Goal: Task Accomplishment & Management: Use online tool/utility

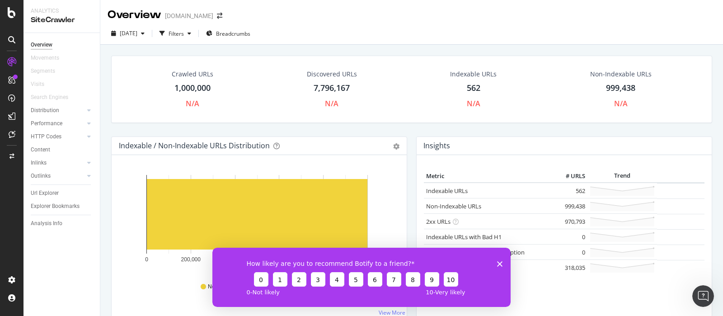
click at [500, 261] on icon "Close survey" at bounding box center [499, 263] width 5 height 5
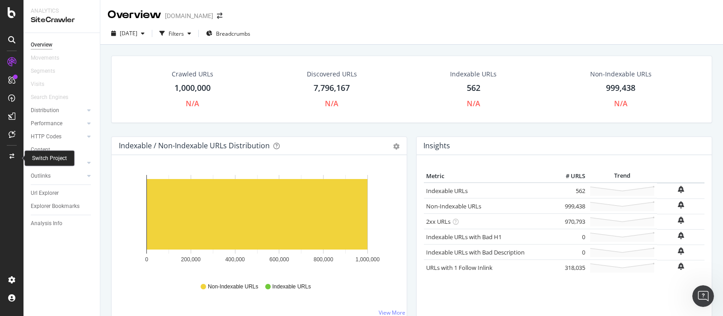
click at [10, 157] on icon at bounding box center [11, 156] width 5 height 5
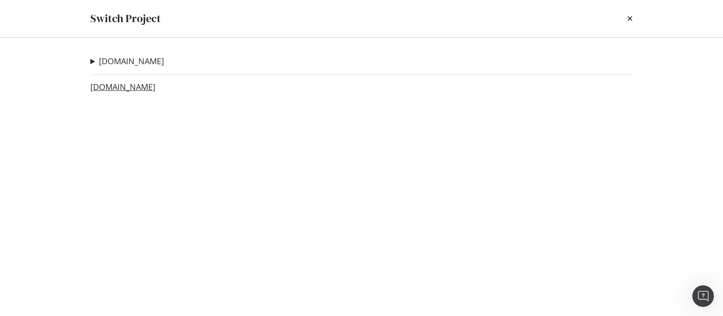
click at [132, 85] on link "[DOMAIN_NAME]" at bounding box center [122, 86] width 65 height 9
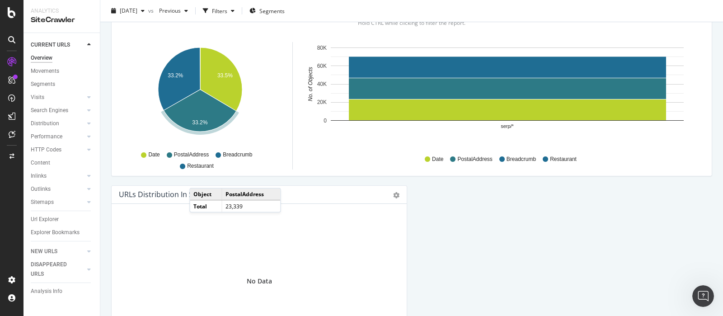
scroll to position [994, 0]
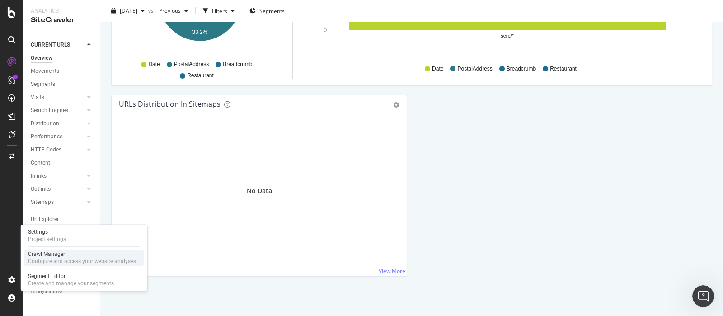
click at [77, 258] on div "Configure and access your website analyses" at bounding box center [82, 261] width 108 height 7
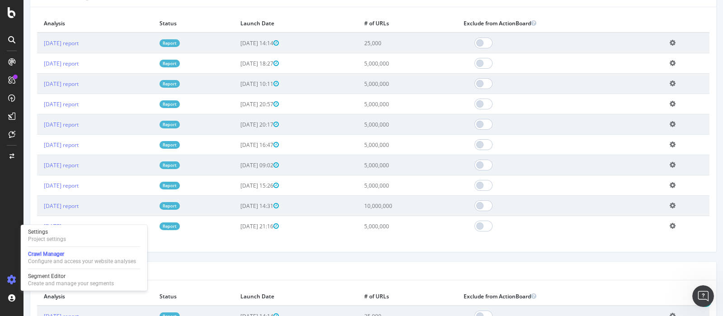
scroll to position [339, 0]
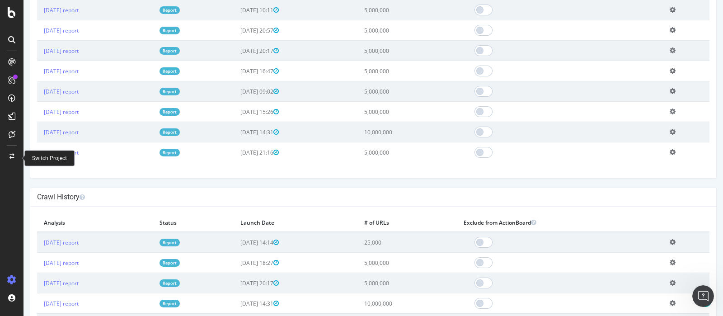
click at [11, 154] on icon at bounding box center [11, 156] width 5 height 5
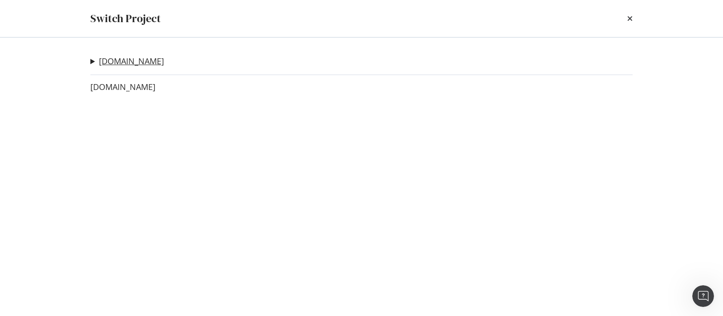
click at [129, 64] on link "[DOMAIN_NAME]" at bounding box center [131, 60] width 65 height 9
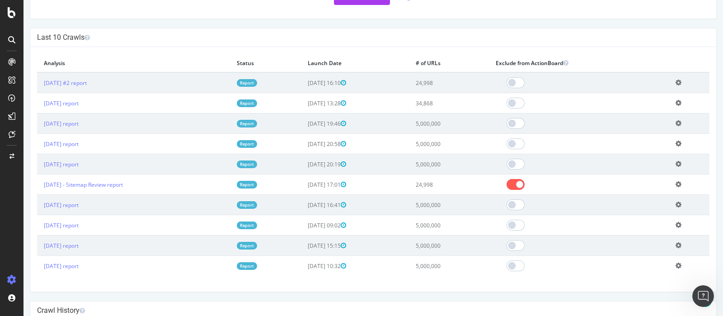
scroll to position [169, 0]
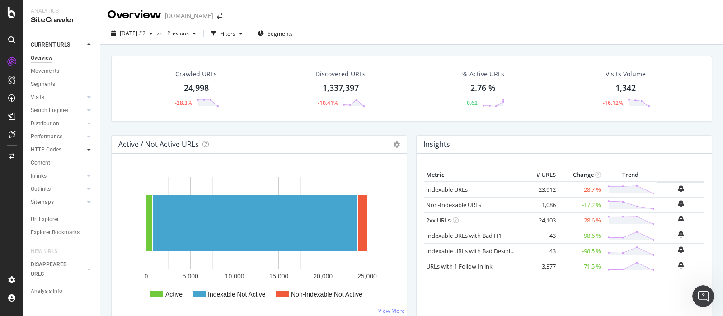
click at [89, 149] on icon at bounding box center [89, 149] width 4 height 5
click at [85, 154] on div at bounding box center [89, 149] width 9 height 9
click at [77, 100] on div at bounding box center [79, 97] width 9 height 9
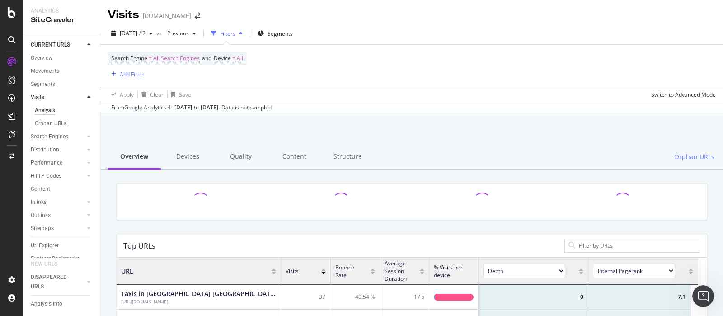
scroll to position [262, 573]
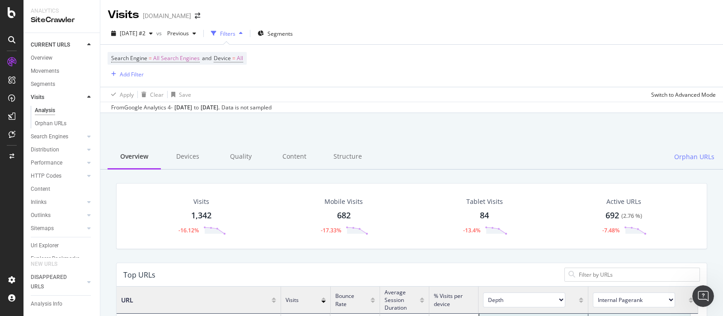
click at [85, 99] on div at bounding box center [89, 97] width 9 height 9
click at [84, 109] on div at bounding box center [79, 110] width 9 height 9
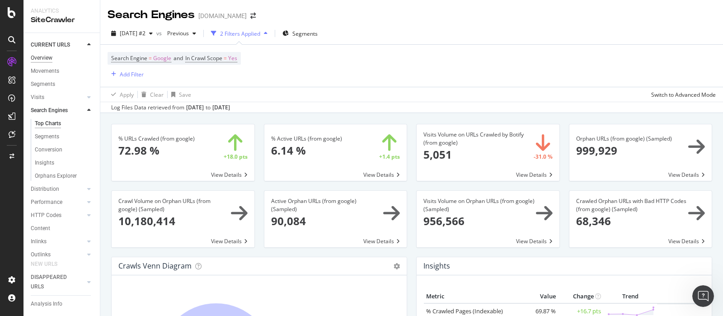
click at [44, 55] on div "Overview" at bounding box center [42, 57] width 22 height 9
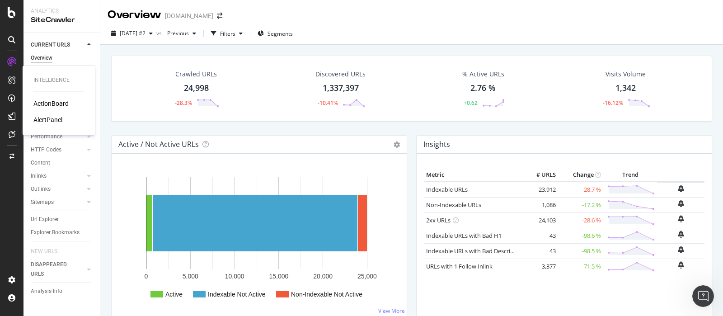
click at [53, 121] on div "AlertPanel" at bounding box center [47, 119] width 29 height 9
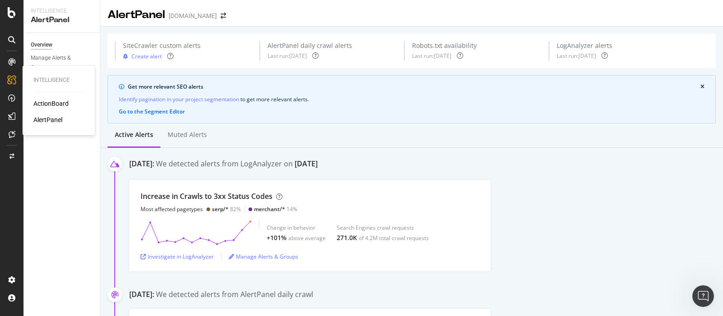
click at [56, 103] on div "ActionBoard" at bounding box center [50, 103] width 35 height 9
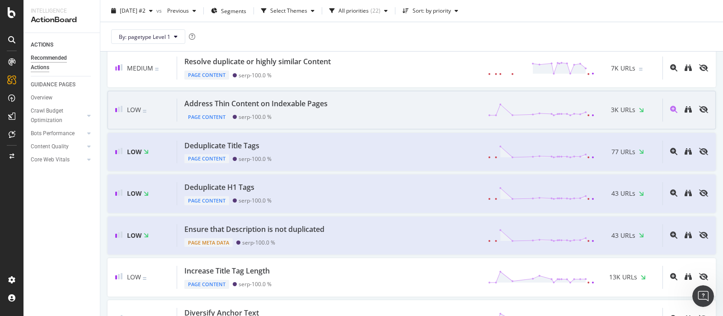
scroll to position [282, 0]
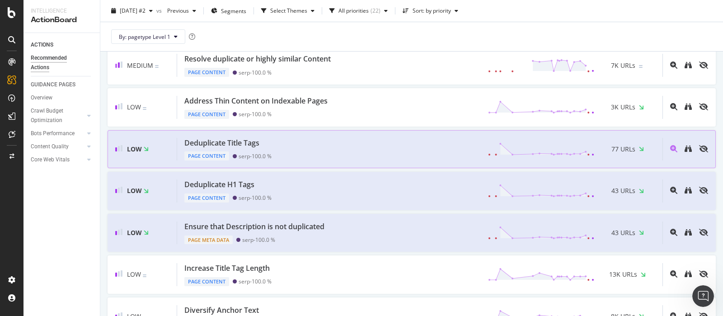
click at [371, 141] on div "Deduplicate Title Tags Page Content serp - 100.0 % 77 URLs" at bounding box center [419, 149] width 485 height 23
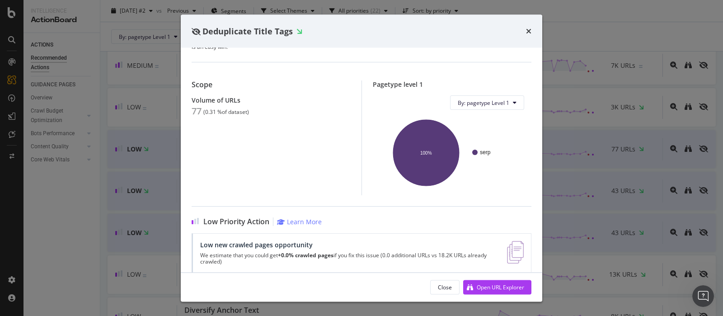
scroll to position [78, 0]
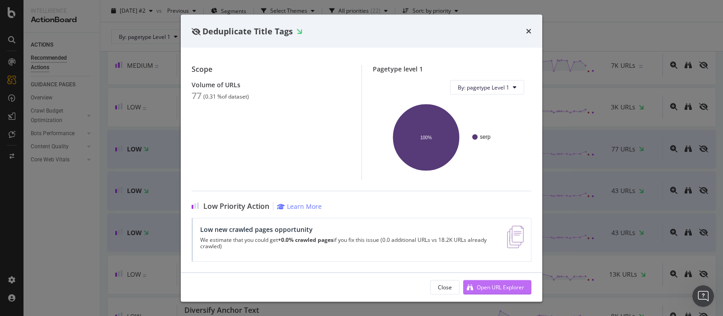
click at [481, 283] on div "Open URL Explorer" at bounding box center [500, 287] width 47 height 8
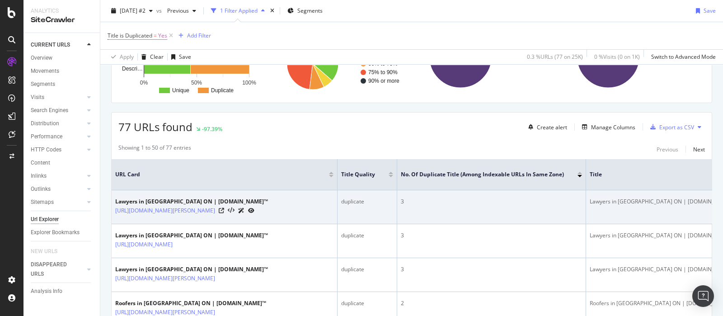
scroll to position [113, 0]
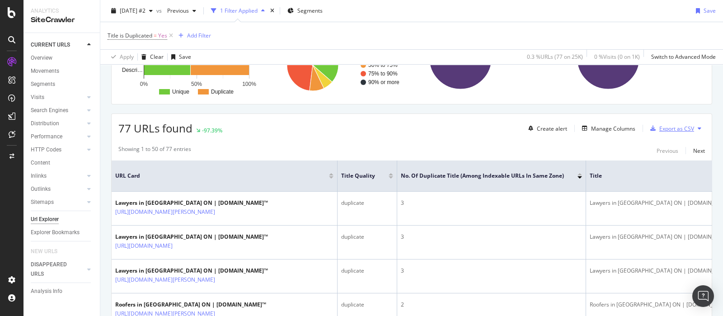
click at [678, 129] on div "Export as CSV" at bounding box center [676, 129] width 35 height 8
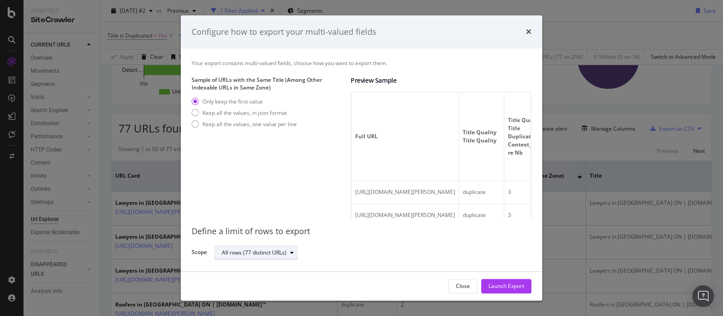
click at [292, 252] on icon "modal" at bounding box center [292, 252] width 4 height 5
click at [260, 285] on div "Define a limit" at bounding box center [260, 282] width 84 height 11
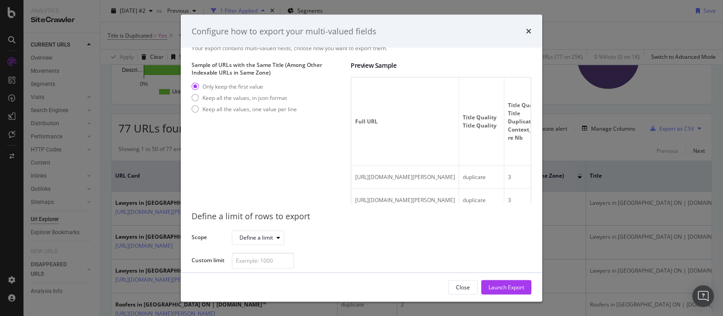
scroll to position [21, 0]
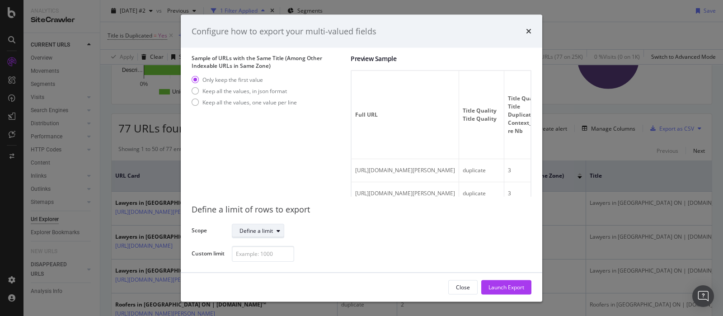
click at [274, 228] on div "modal" at bounding box center [278, 230] width 11 height 5
click at [269, 243] on div "All rows (77 distinct URLs)" at bounding box center [276, 246] width 65 height 8
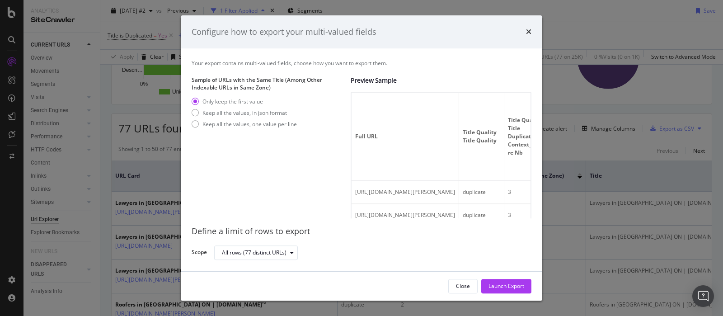
scroll to position [0, 0]
click at [451, 287] on button "Close" at bounding box center [462, 286] width 29 height 14
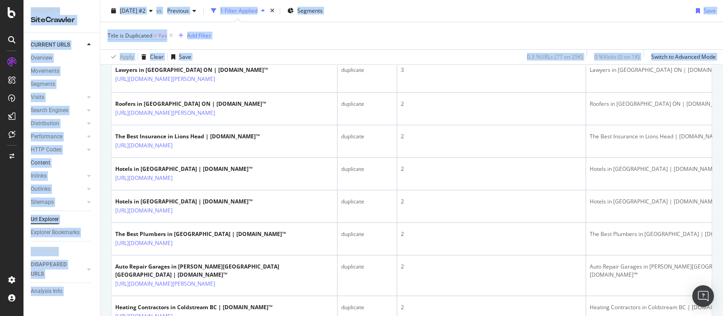
drag, startPoint x: 604, startPoint y: 209, endPoint x: 87, endPoint y: 164, distance: 519.0
click at [3, 164] on div "Analytics SiteCrawler CURRENT URLS Overview Movements Segments Visits Analysis …" at bounding box center [361, 158] width 723 height 316
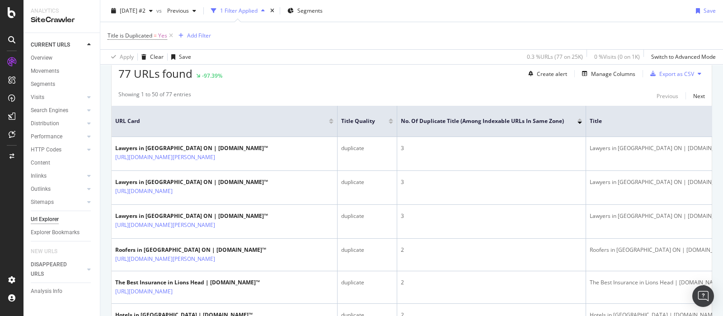
scroll to position [113, 0]
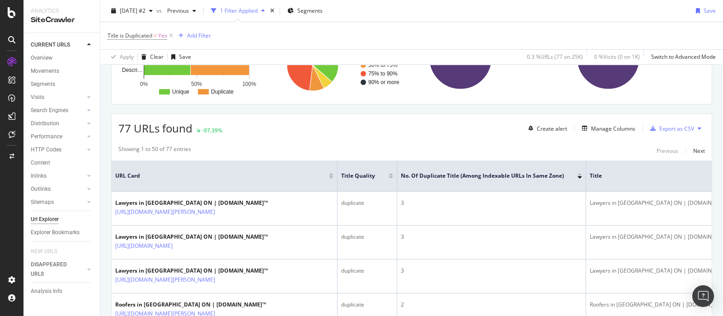
click at [698, 126] on icon at bounding box center [700, 128] width 4 height 5
click at [562, 147] on div "Showing 1 to 50 of 77 entries Previous Next" at bounding box center [412, 150] width 600 height 11
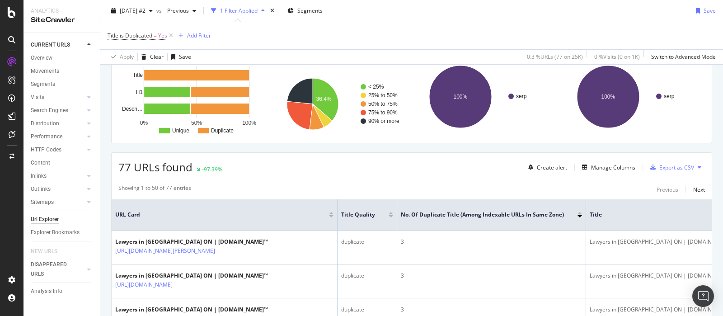
scroll to position [56, 0]
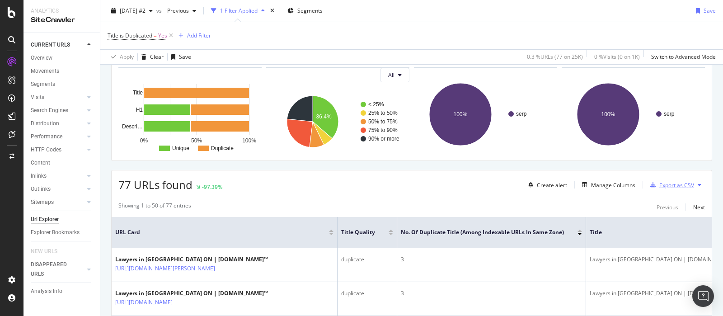
click at [677, 183] on div "Export as CSV" at bounding box center [676, 185] width 35 height 8
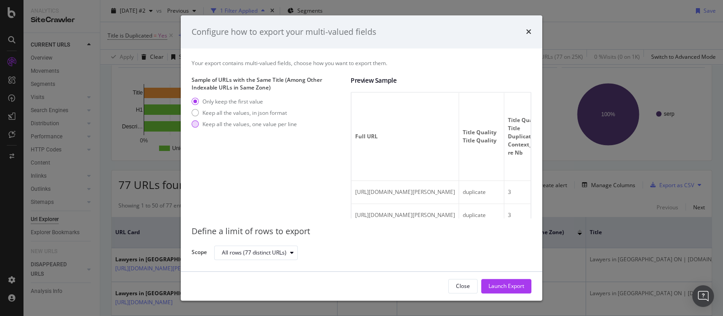
click at [253, 123] on div "Keep all the values, one value per line" at bounding box center [249, 124] width 94 height 8
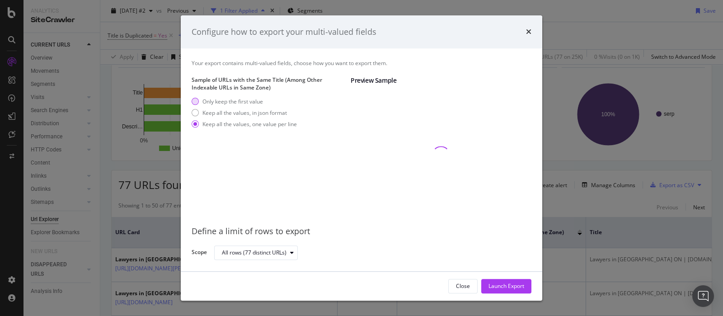
click at [246, 103] on div "Only keep the first value" at bounding box center [232, 102] width 61 height 8
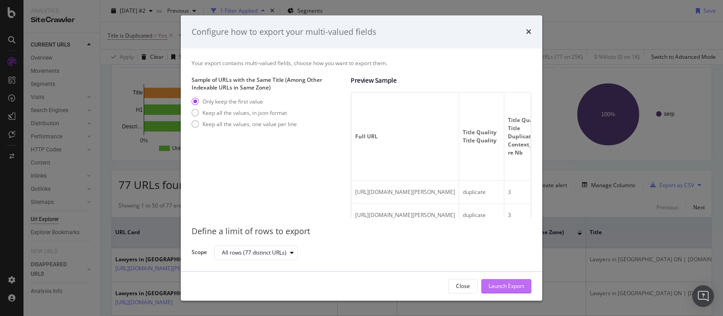
click at [504, 284] on div "Launch Export" at bounding box center [507, 286] width 36 height 8
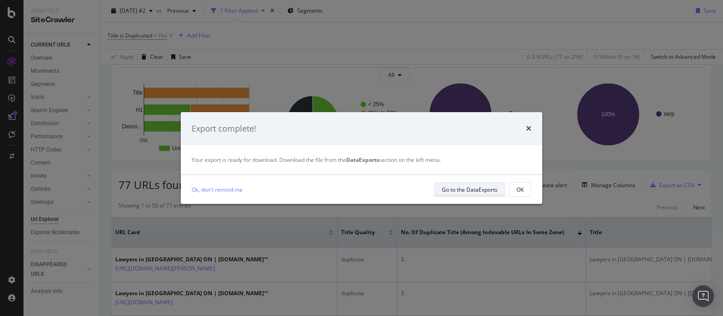
click at [480, 190] on div "Go to the DataExports" at bounding box center [470, 190] width 56 height 8
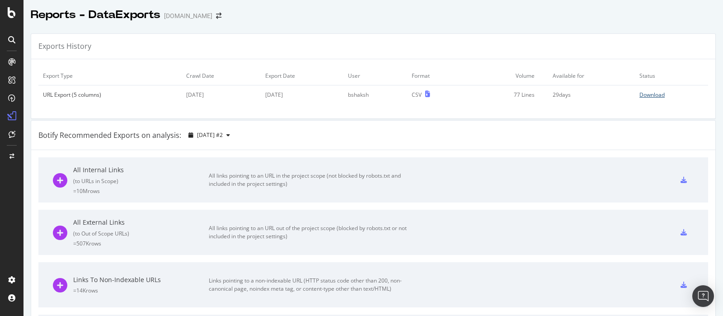
click at [640, 97] on div "Download" at bounding box center [652, 95] width 25 height 8
click at [58, 118] on div "AlertPanel" at bounding box center [47, 119] width 29 height 9
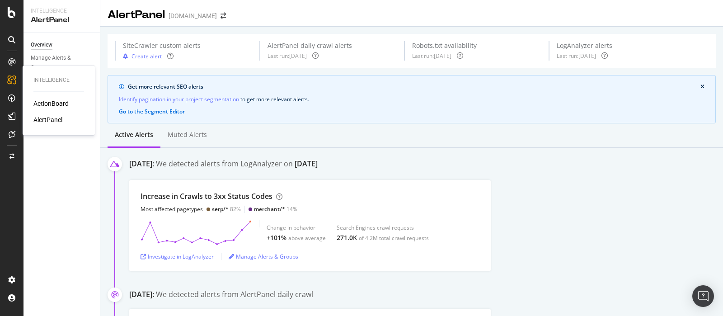
drag, startPoint x: 58, startPoint y: 115, endPoint x: 559, endPoint y: 146, distance: 502.1
click at [559, 146] on div "Active alerts Muted alerts" at bounding box center [411, 135] width 623 height 24
click at [50, 103] on div "ActionBoard" at bounding box center [50, 103] width 35 height 9
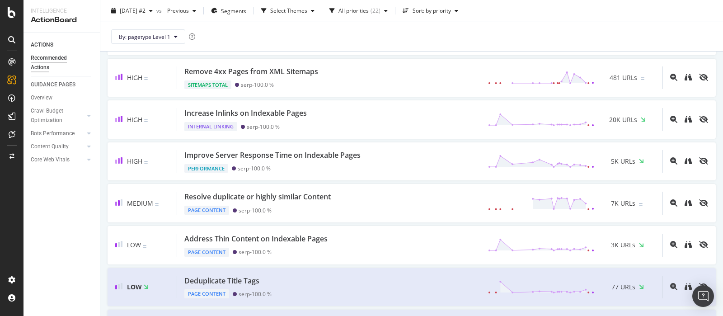
scroll to position [169, 0]
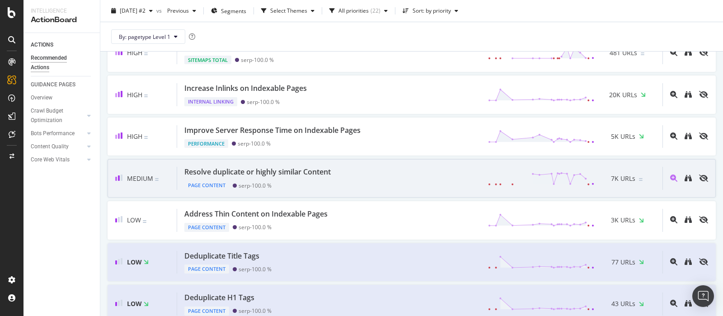
click at [436, 174] on div "Resolve duplicate or highly similar Content Page Content serp - 100.0 % 7K URLs" at bounding box center [419, 178] width 485 height 23
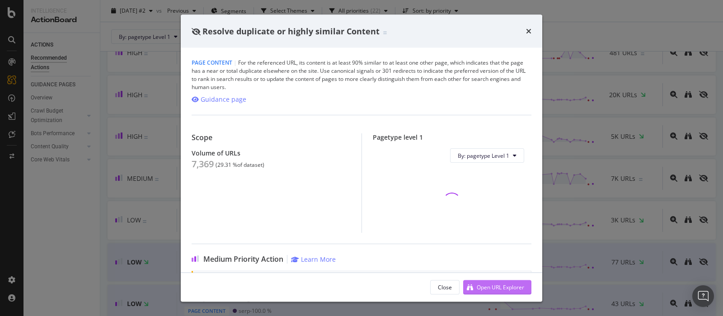
click at [503, 290] on div "Open URL Explorer" at bounding box center [500, 287] width 47 height 8
